Goal: Task Accomplishment & Management: Manage account settings

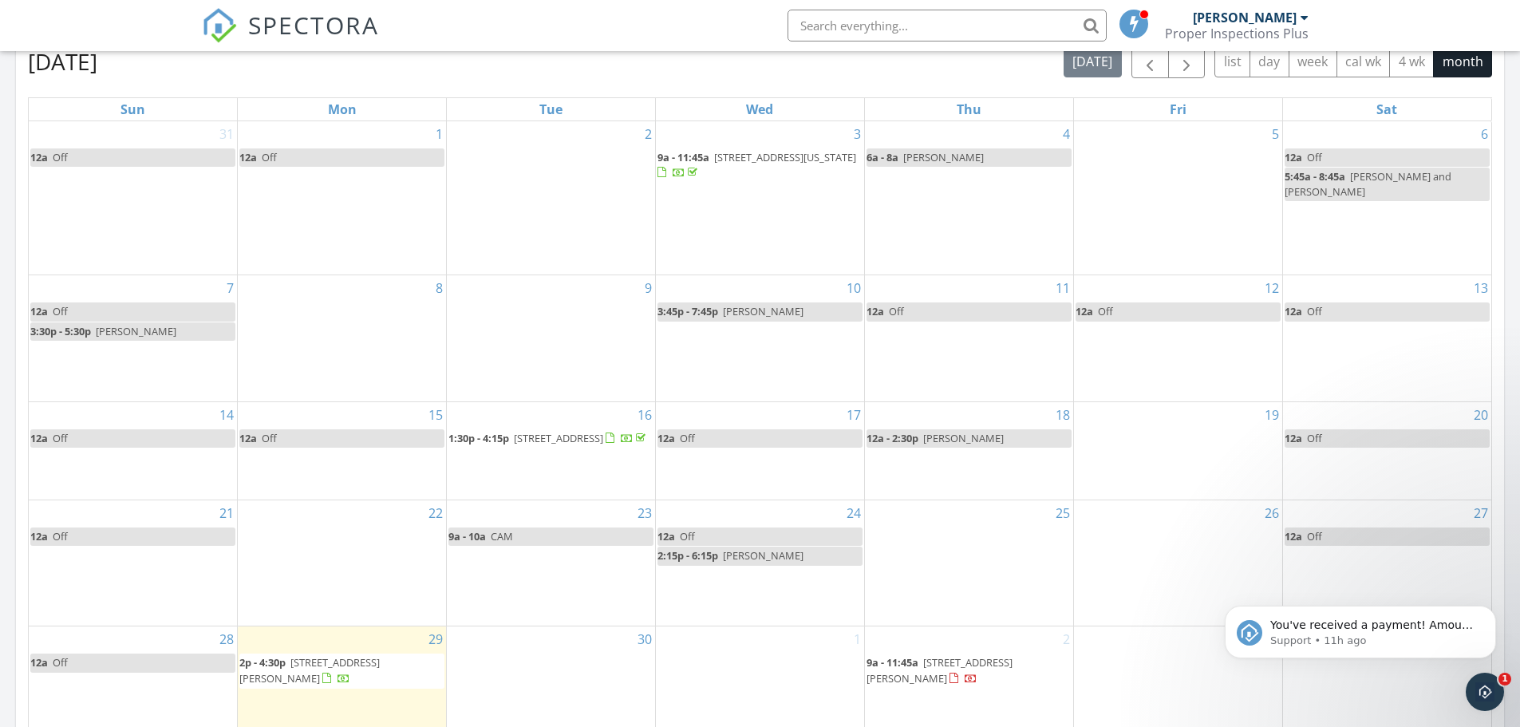
scroll to position [878, 0]
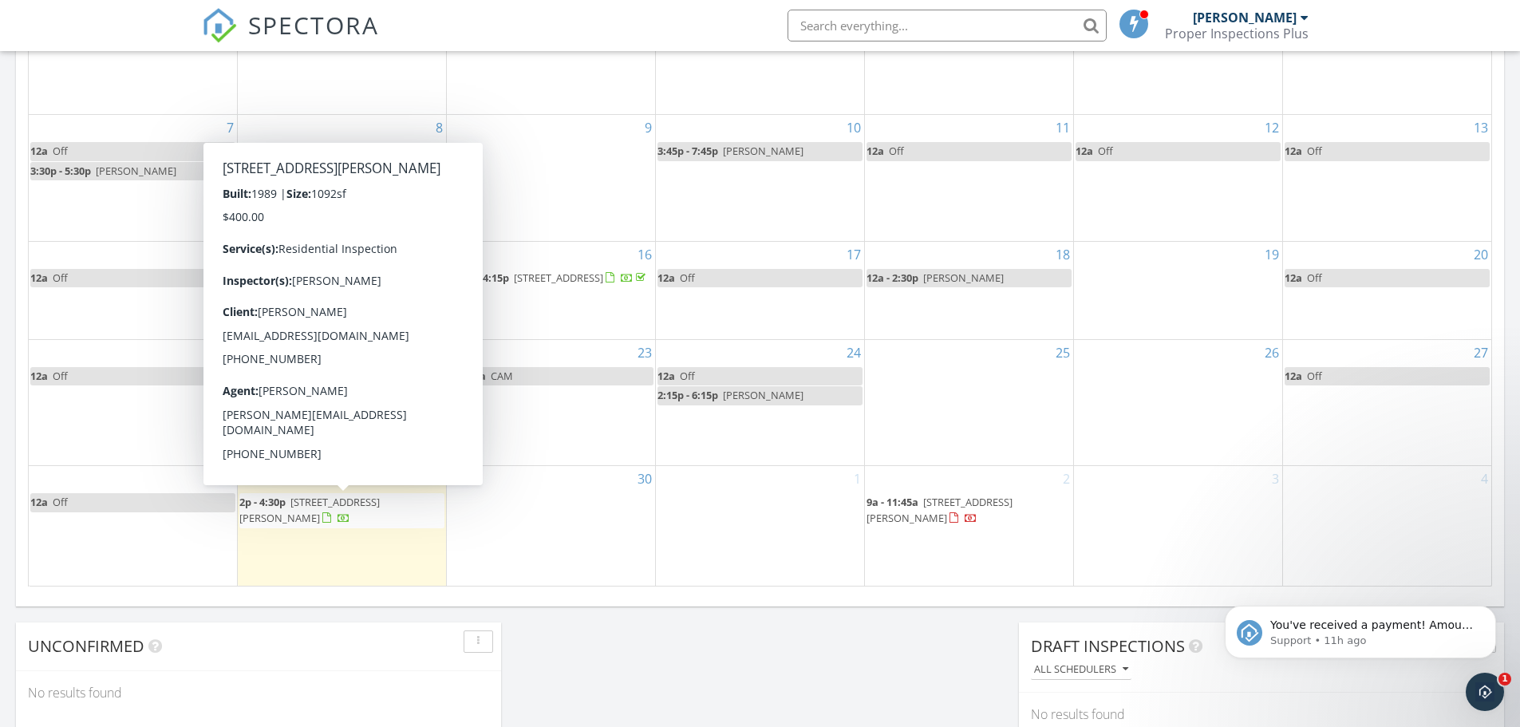
click at [377, 518] on span "2p - 4:30p 421 Dickerson Ln, Strasburg 22657" at bounding box center [341, 510] width 205 height 31
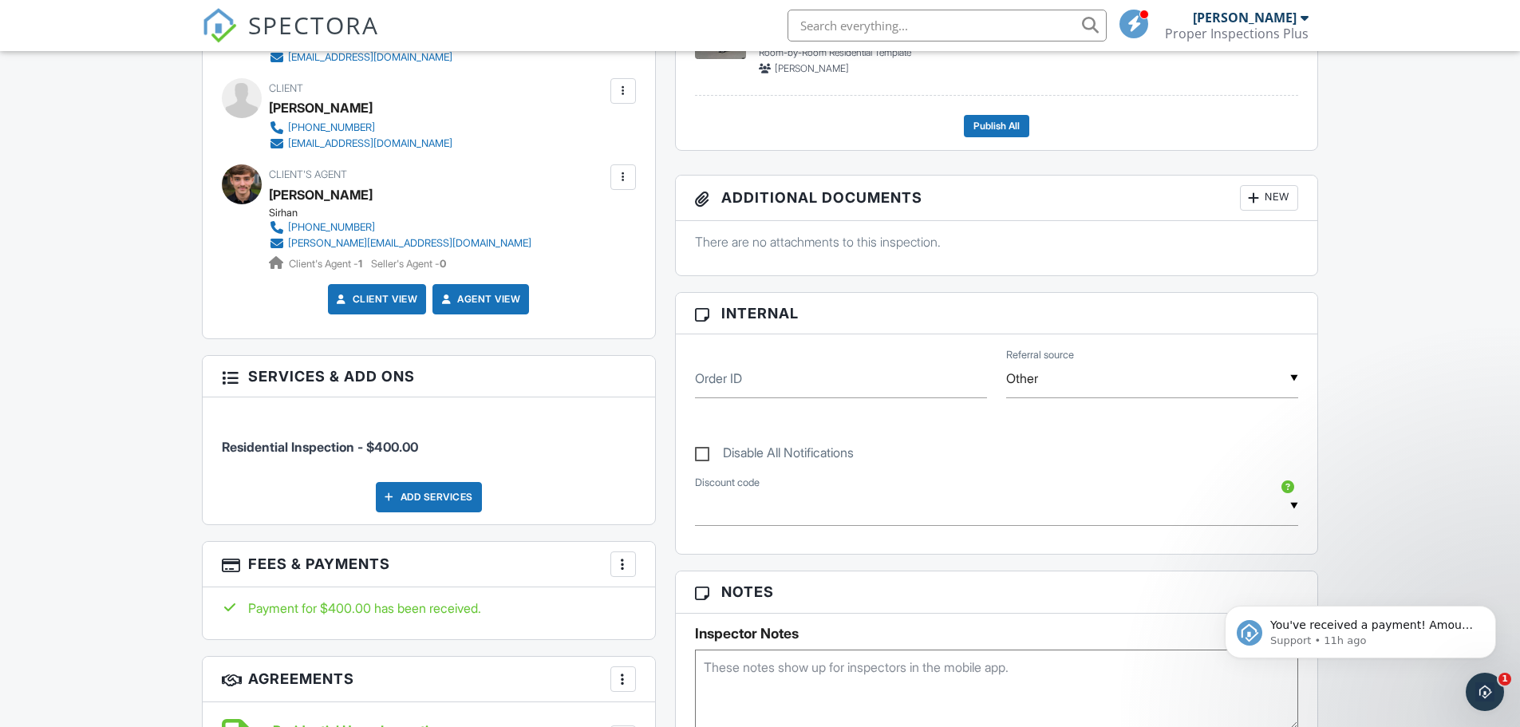
scroll to position [559, 0]
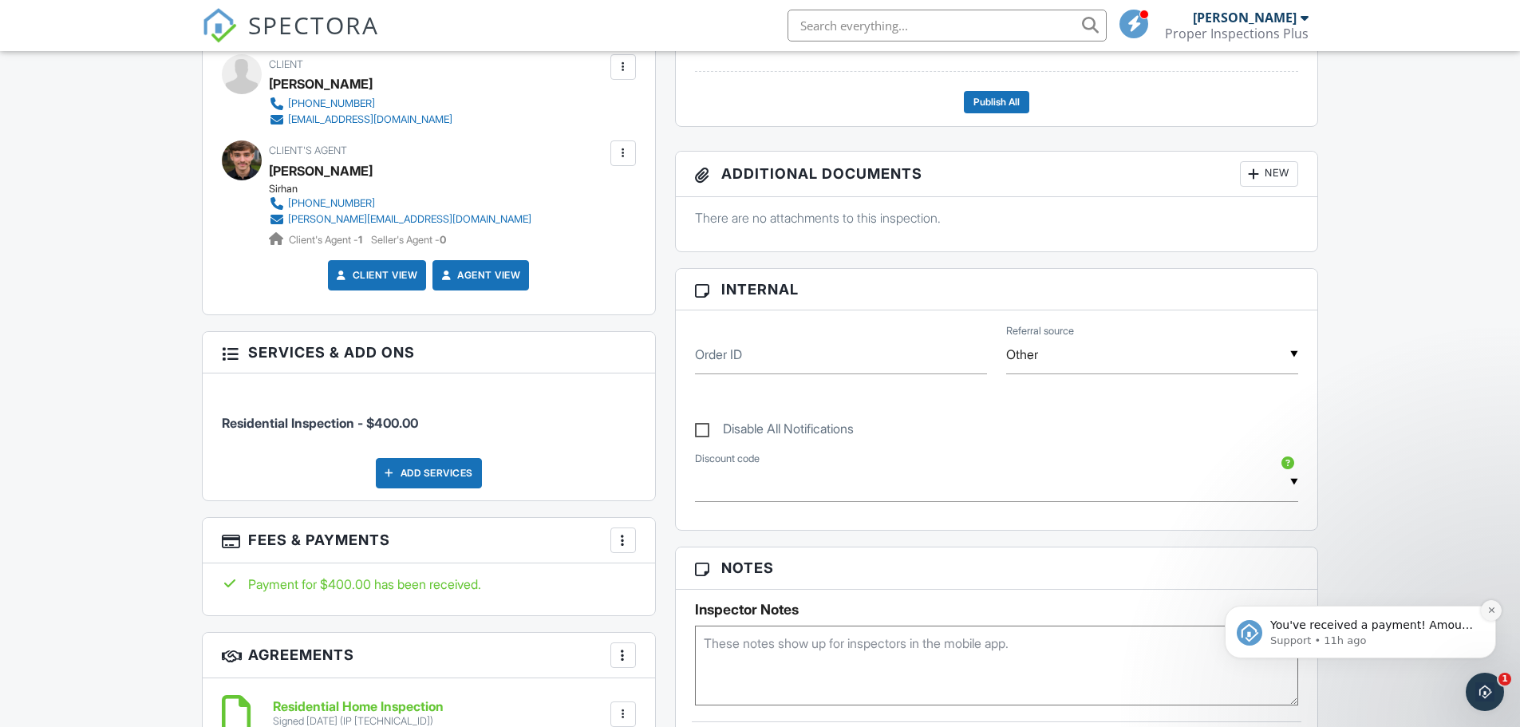
click at [1488, 607] on icon "Dismiss notification" at bounding box center [1491, 610] width 9 height 9
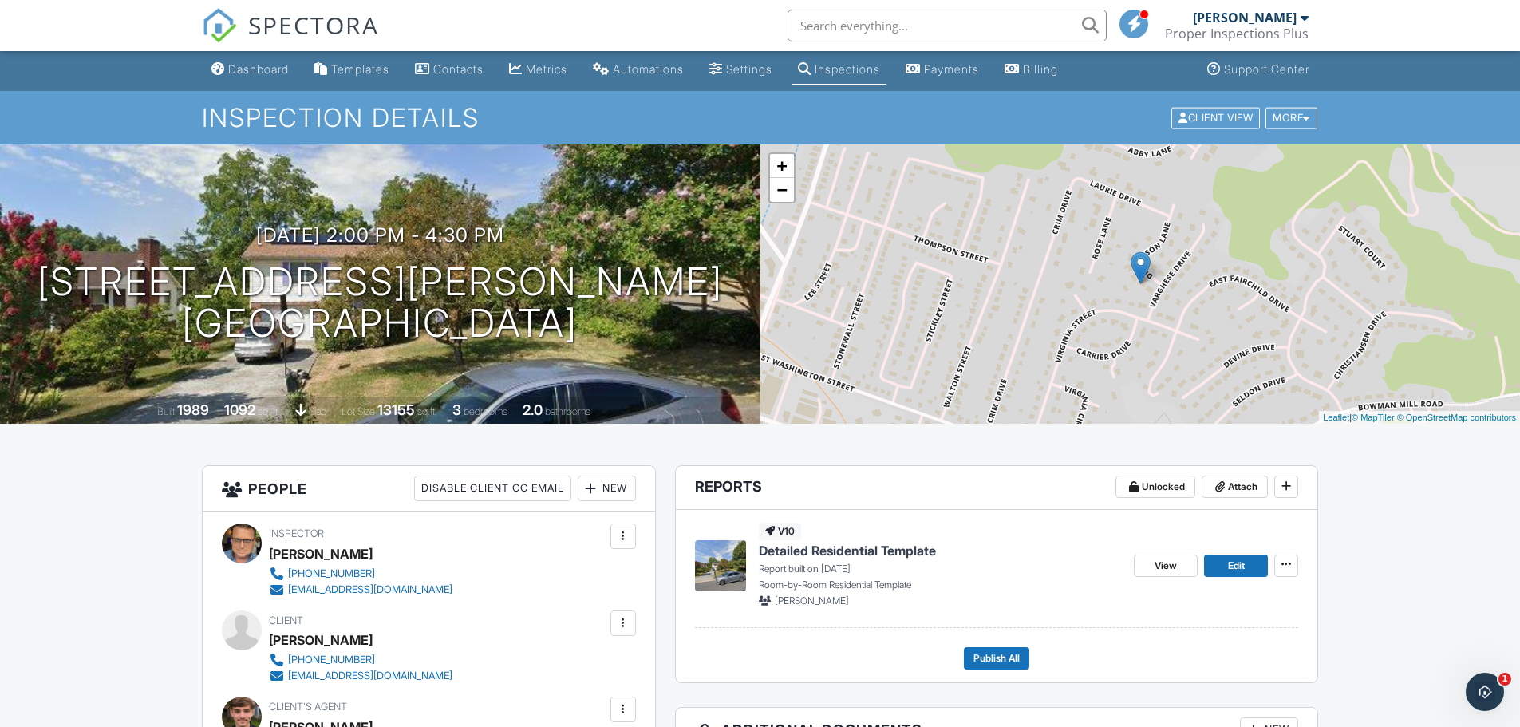
scroll to position [0, 0]
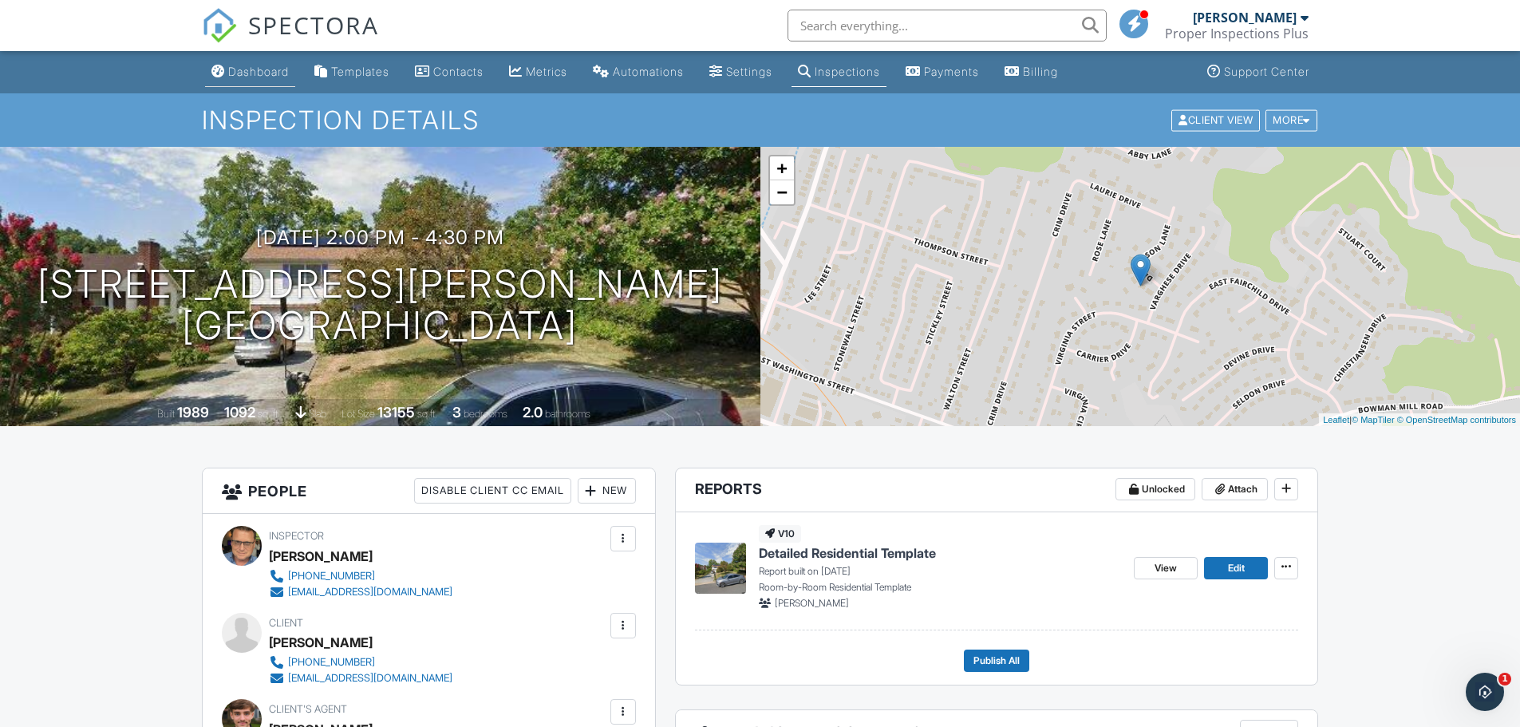
click at [264, 72] on div "Dashboard" at bounding box center [258, 72] width 61 height 14
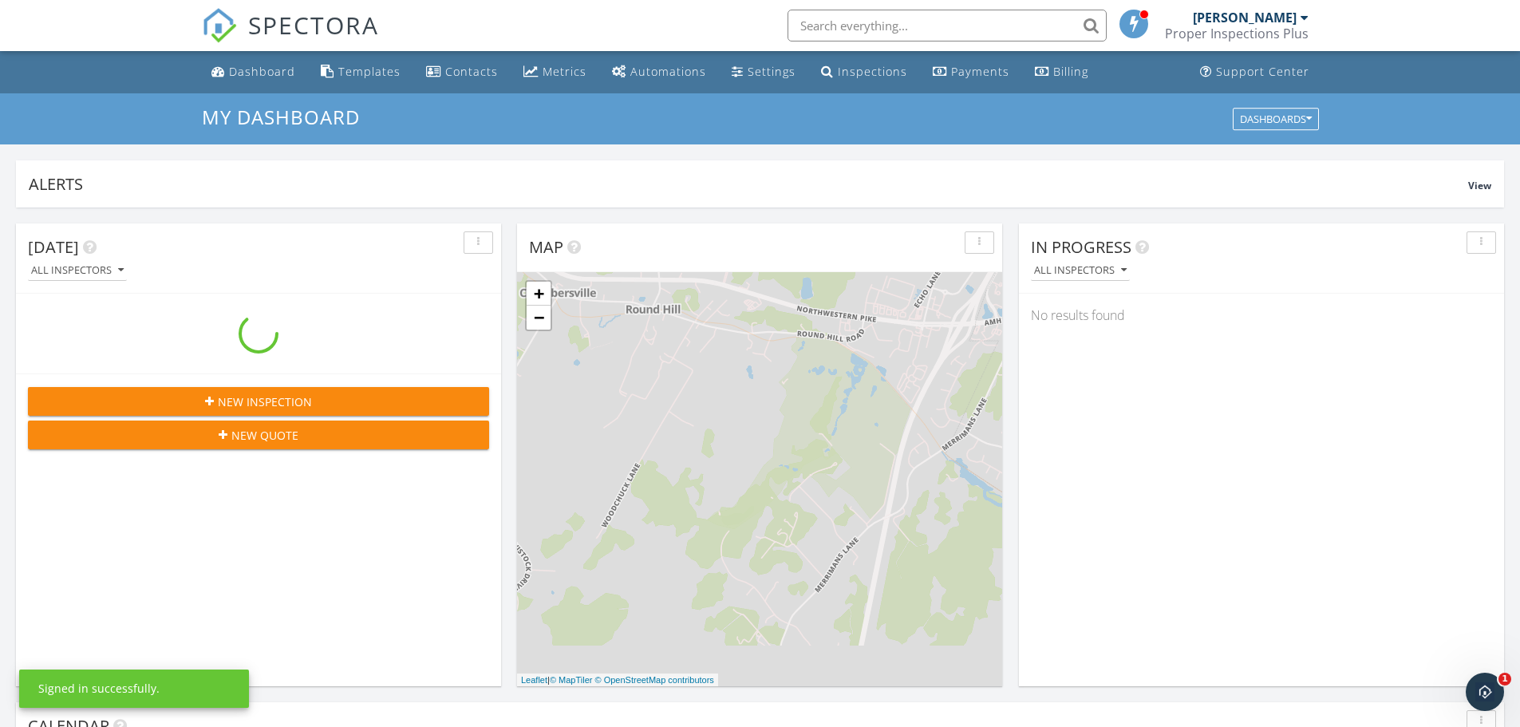
scroll to position [1477, 1545]
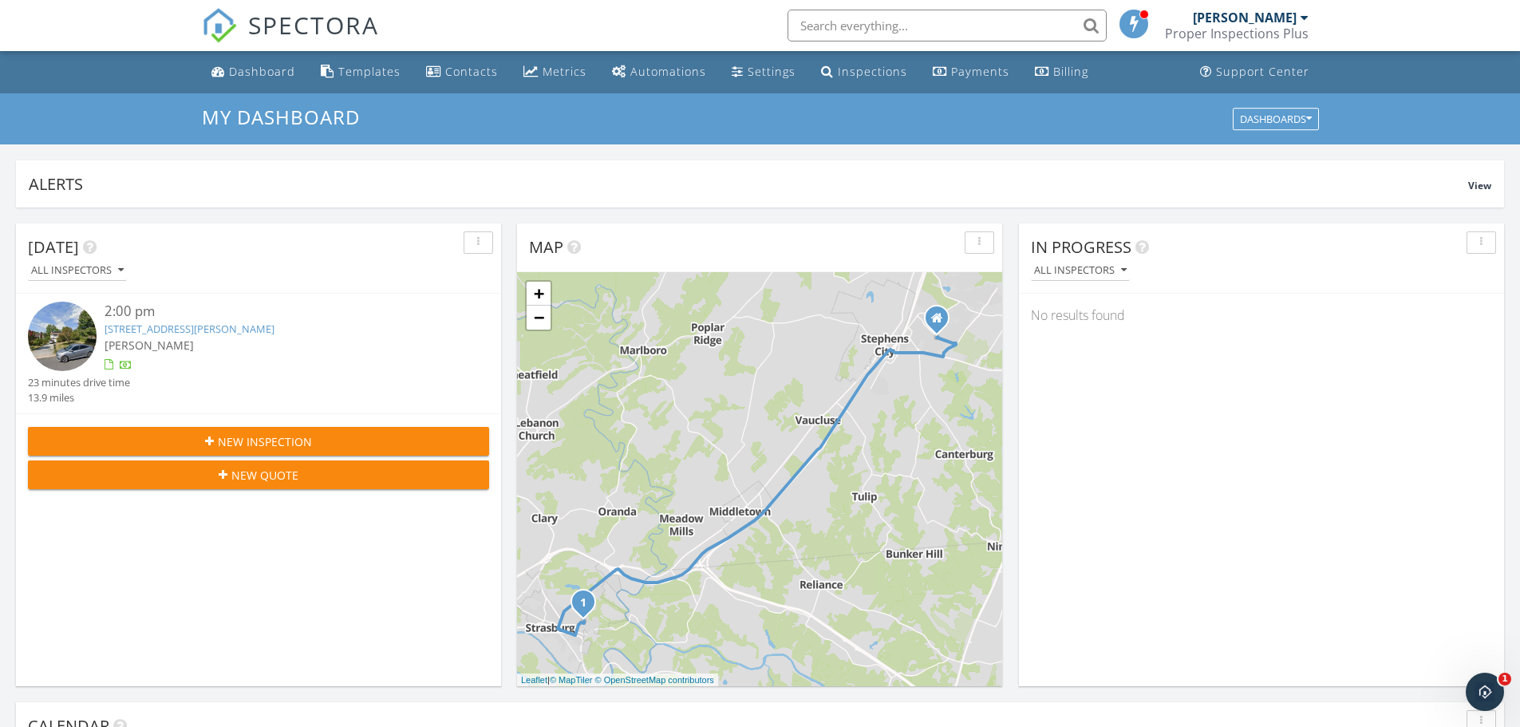
click at [126, 330] on link "421 Dickerson Ln, Strasburg, VA 22657" at bounding box center [190, 329] width 170 height 14
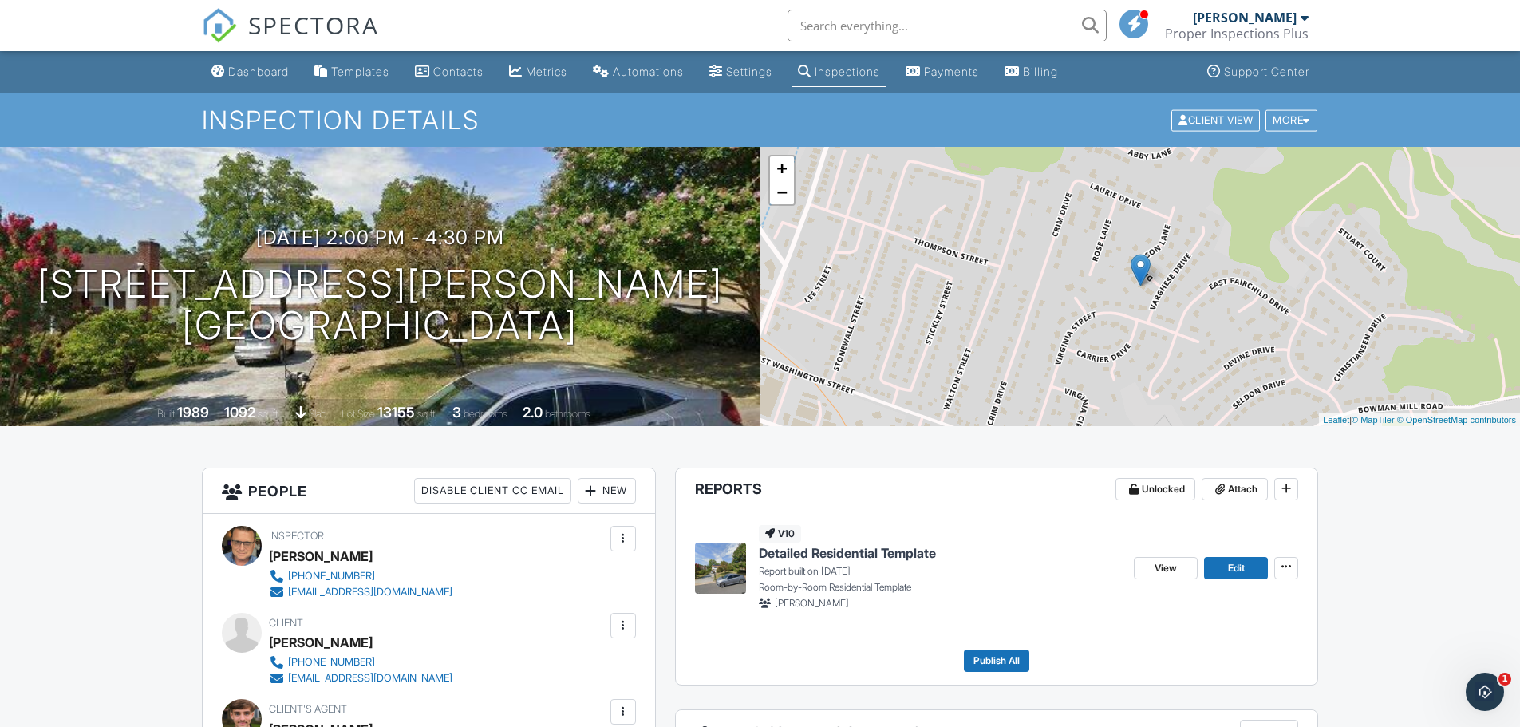
click at [242, 67] on div "Dashboard" at bounding box center [258, 72] width 61 height 14
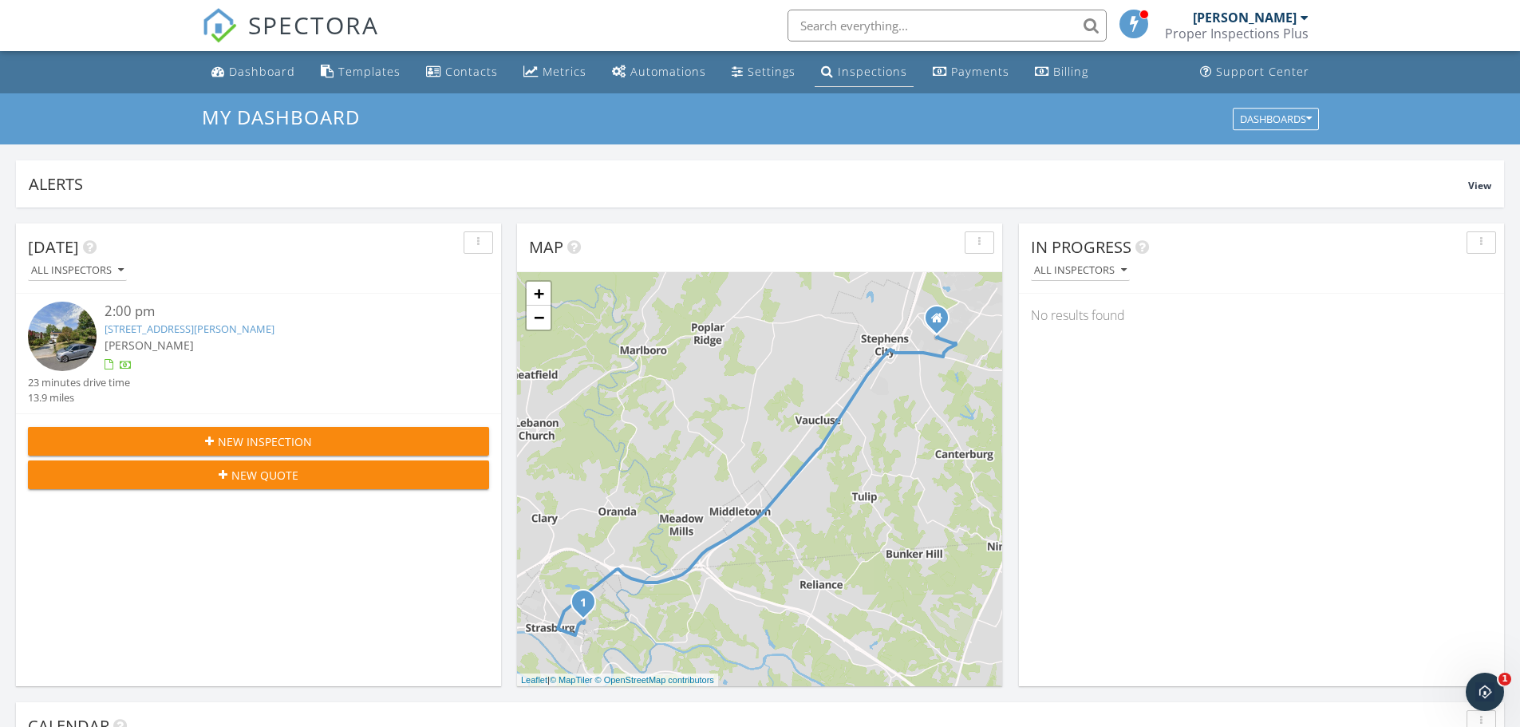
click at [861, 76] on div "Inspections" at bounding box center [872, 71] width 69 height 15
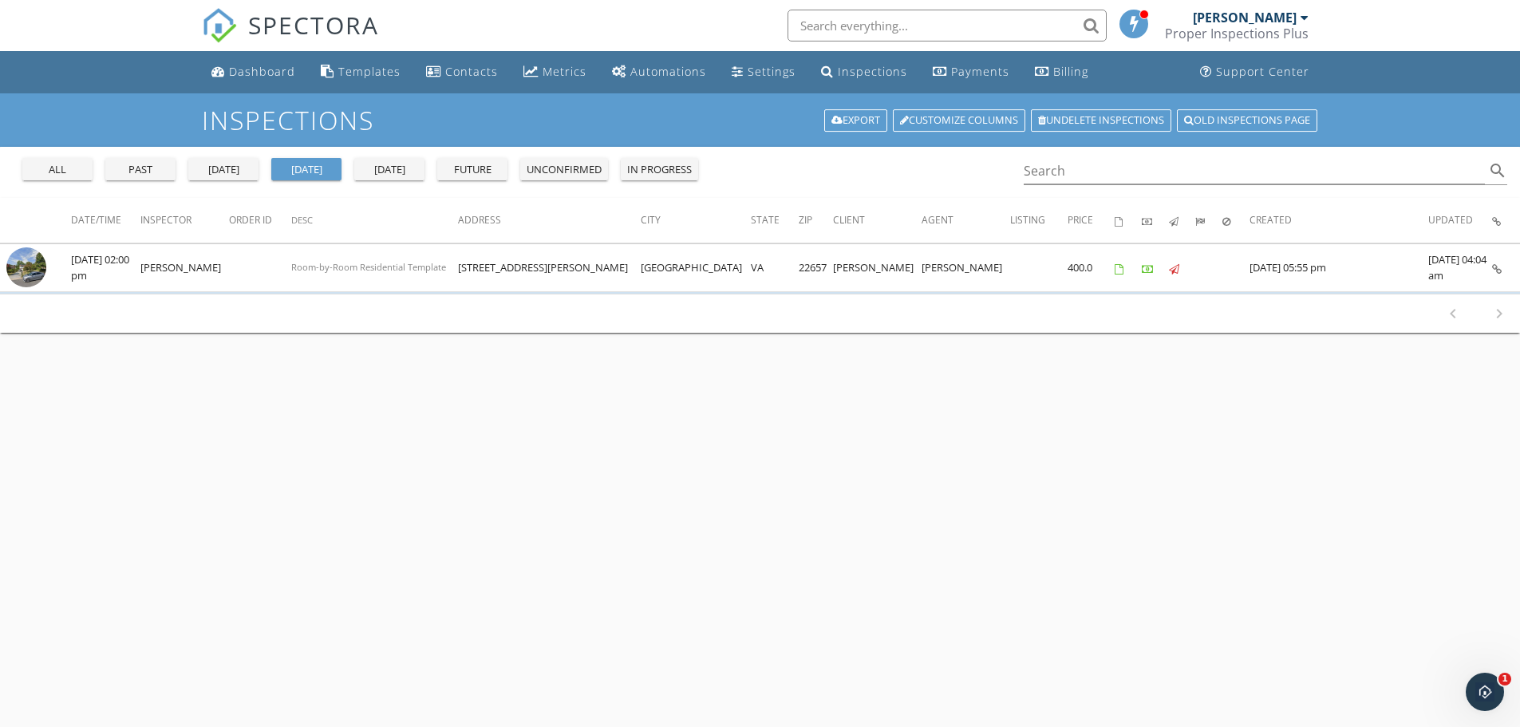
click at [462, 172] on div "future" at bounding box center [472, 170] width 57 height 16
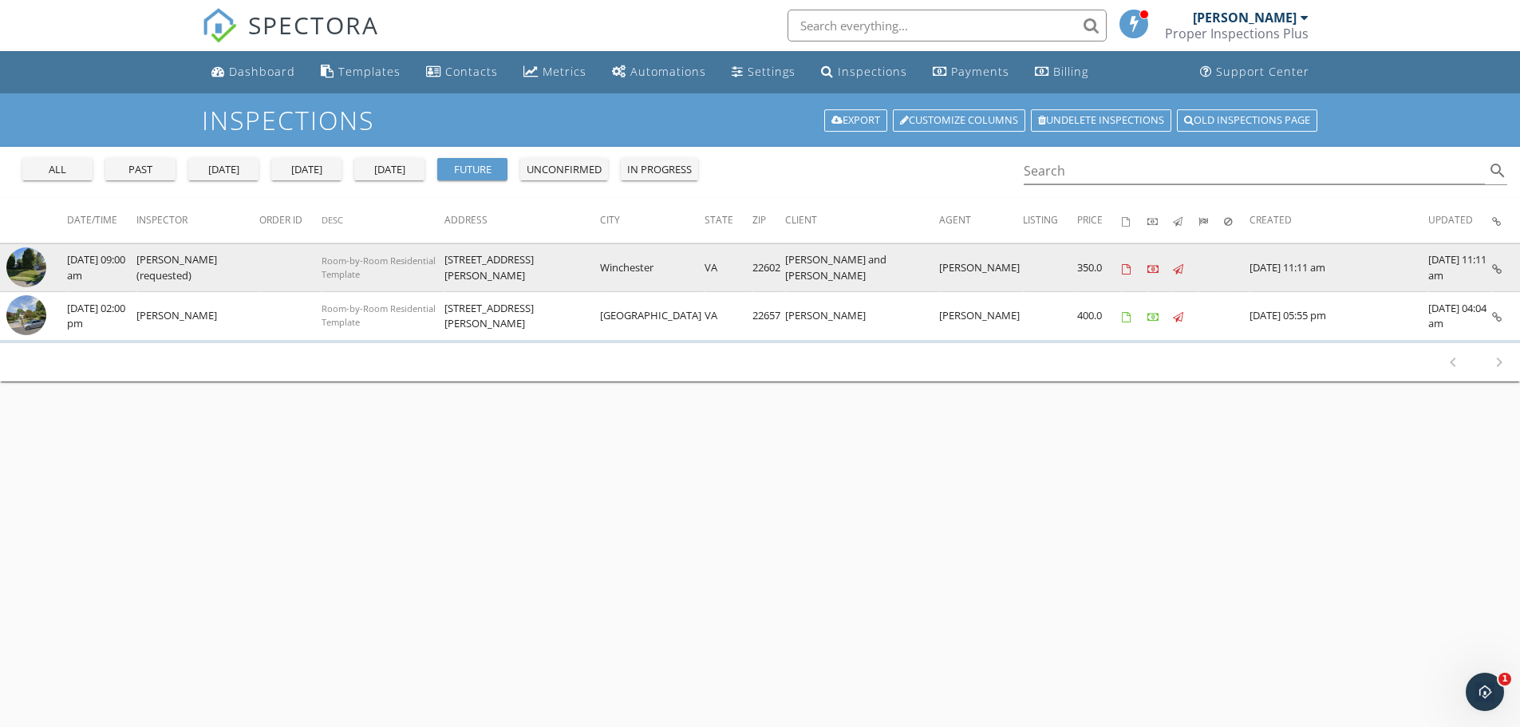
click at [38, 271] on img at bounding box center [26, 267] width 40 height 40
